Goal: Transaction & Acquisition: Register for event/course

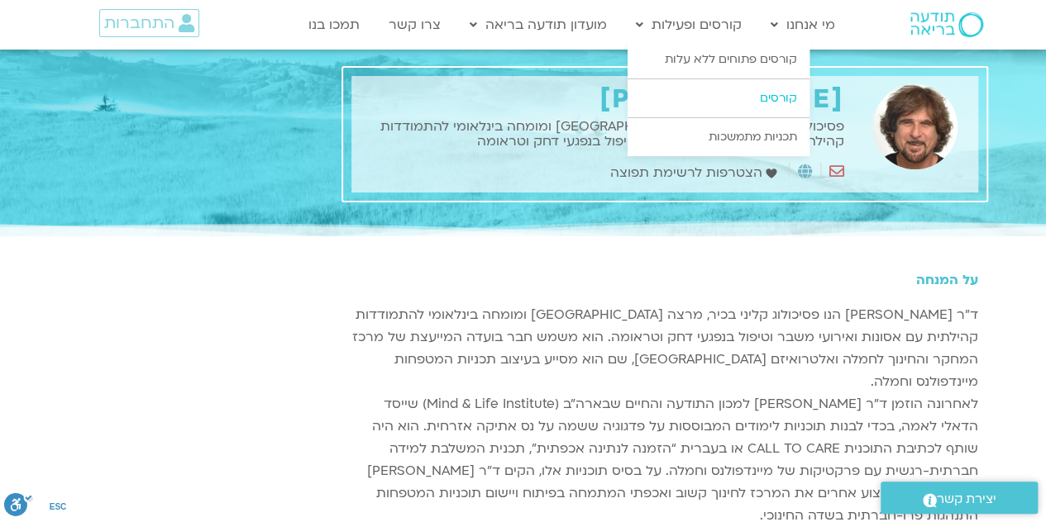
click at [770, 98] on link "קורסים" at bounding box center [718, 98] width 182 height 38
